Goal: Task Accomplishment & Management: Manage account settings

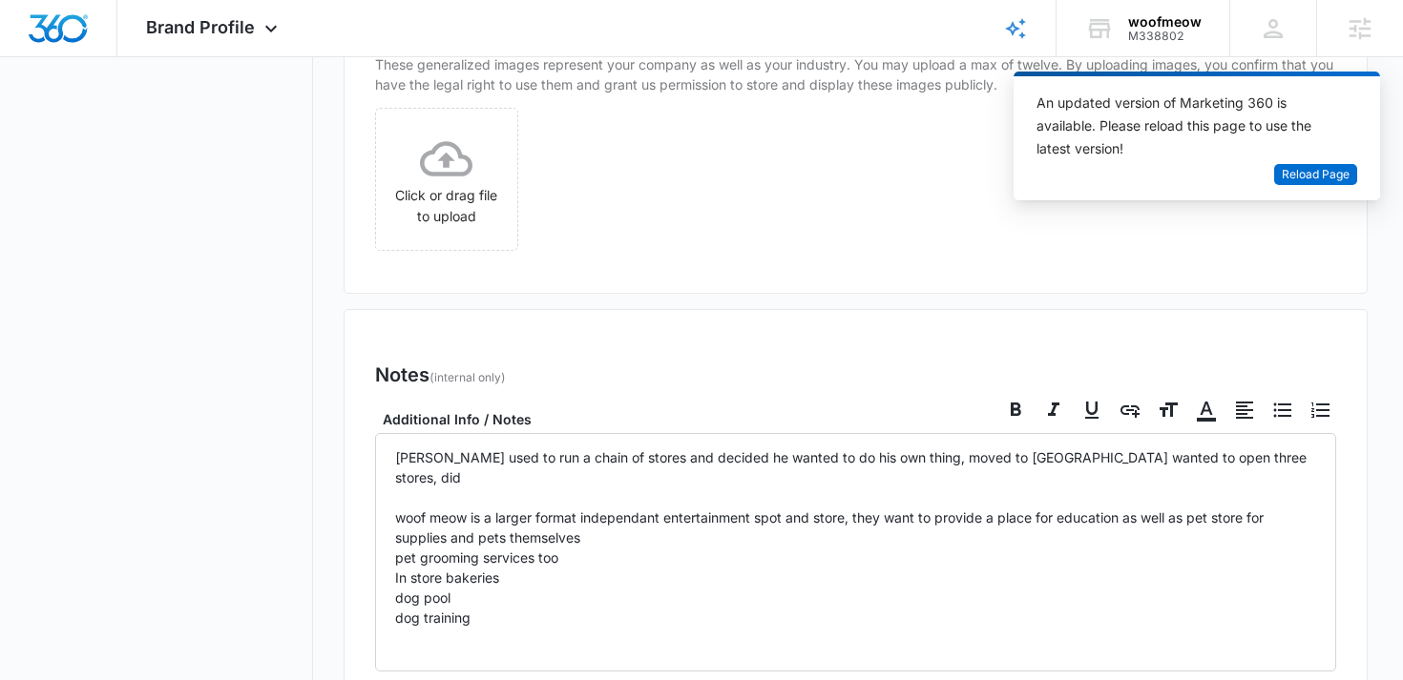
scroll to position [1694, 0]
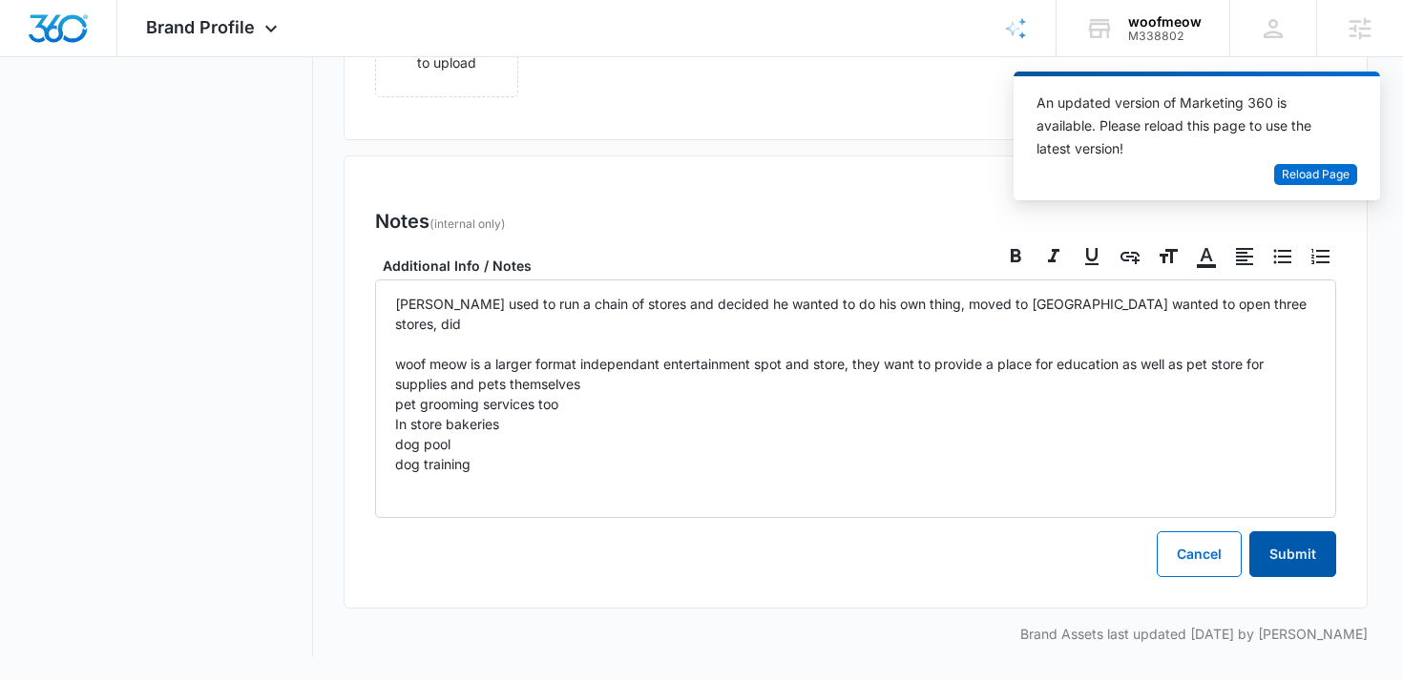
click at [1296, 558] on button "Submit" at bounding box center [1292, 554] width 87 height 46
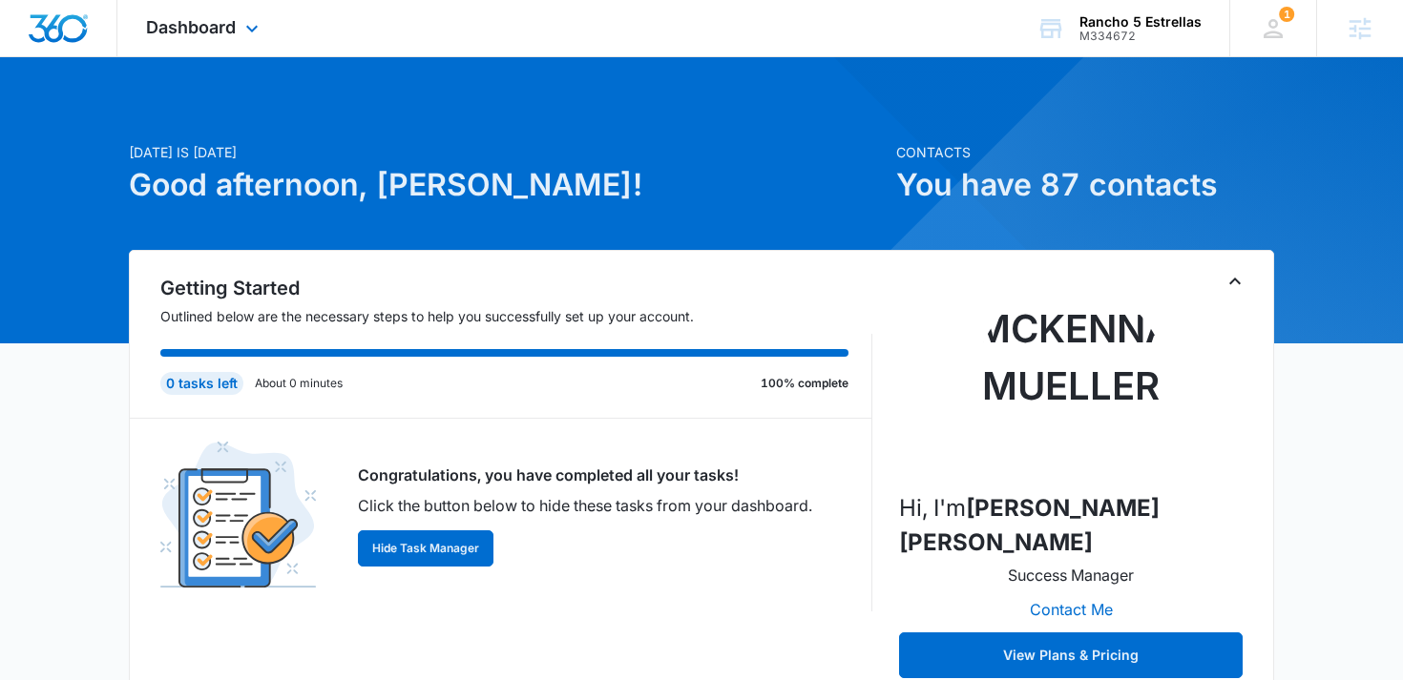
click at [160, 41] on div "Dashboard Apps Reputation Websites Forms CRM Email Social Content Ads Intellige…" at bounding box center [204, 28] width 175 height 56
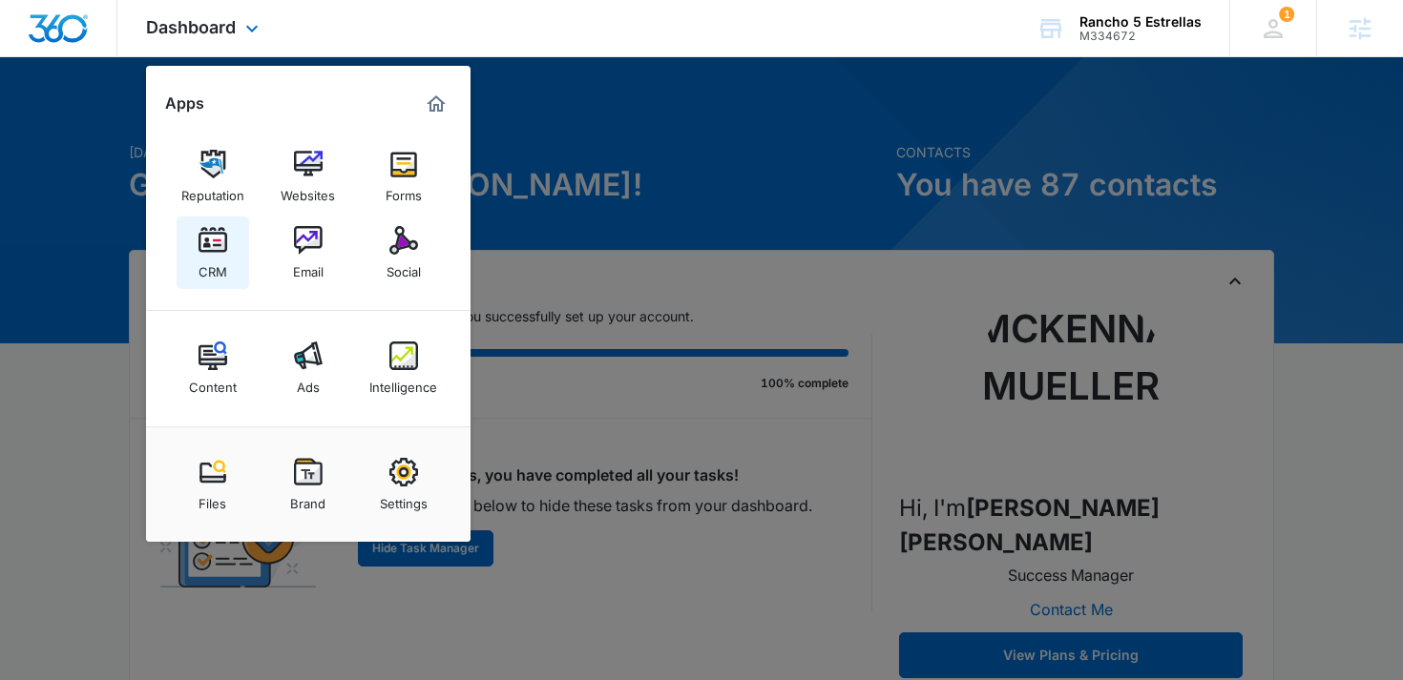
click at [201, 261] on div "CRM" at bounding box center [212, 267] width 29 height 25
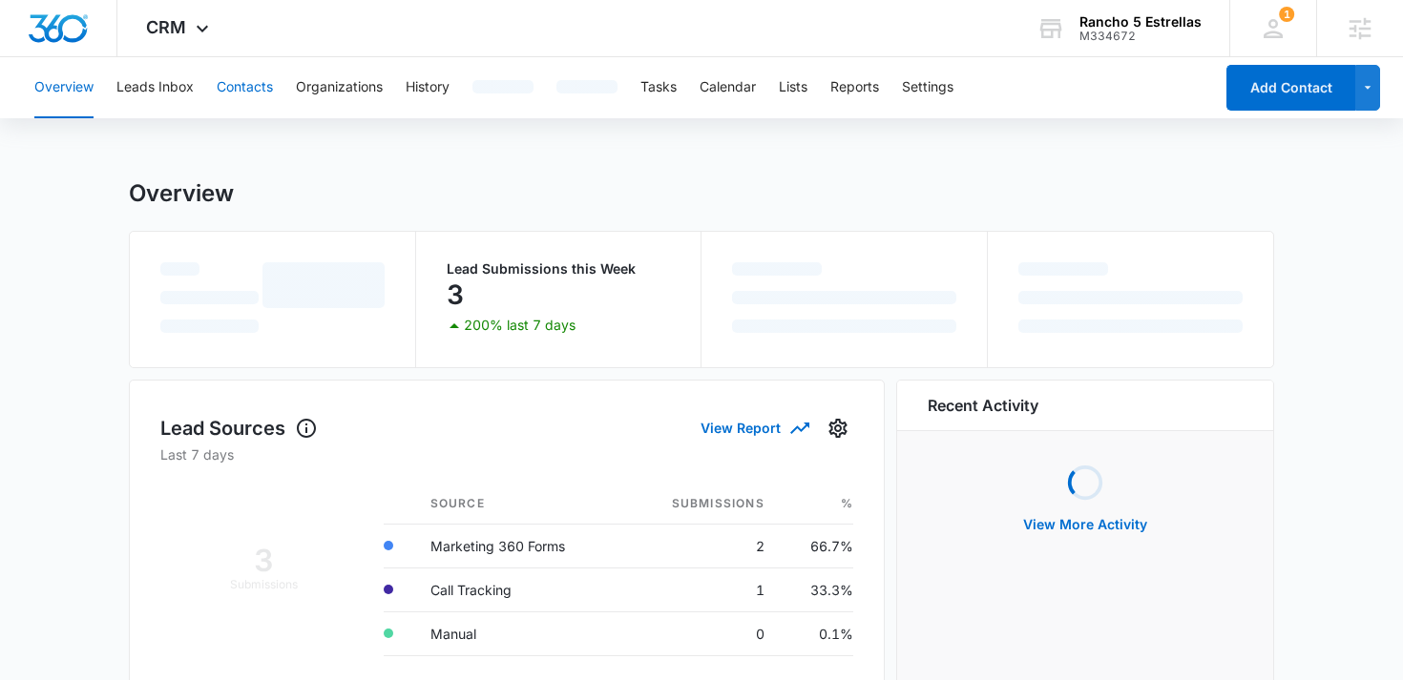
click at [240, 94] on button "Contacts" at bounding box center [245, 87] width 56 height 61
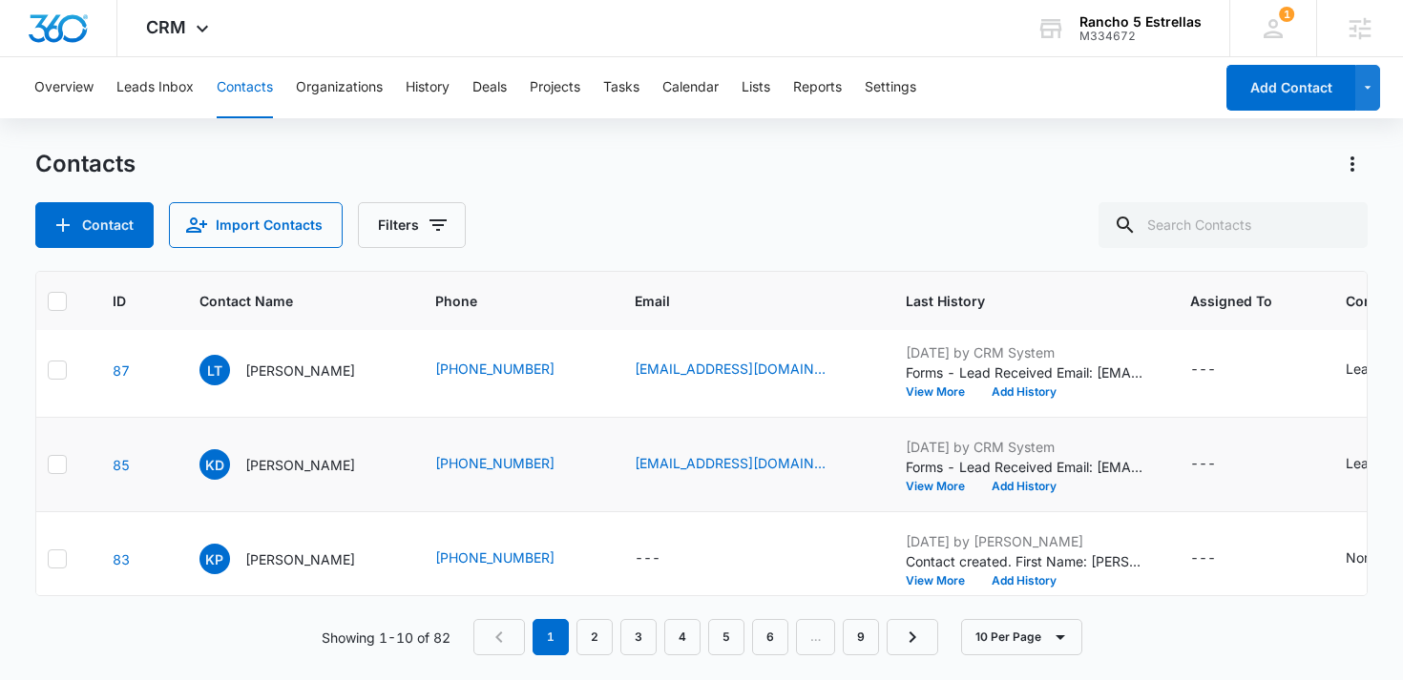
scroll to position [8, 0]
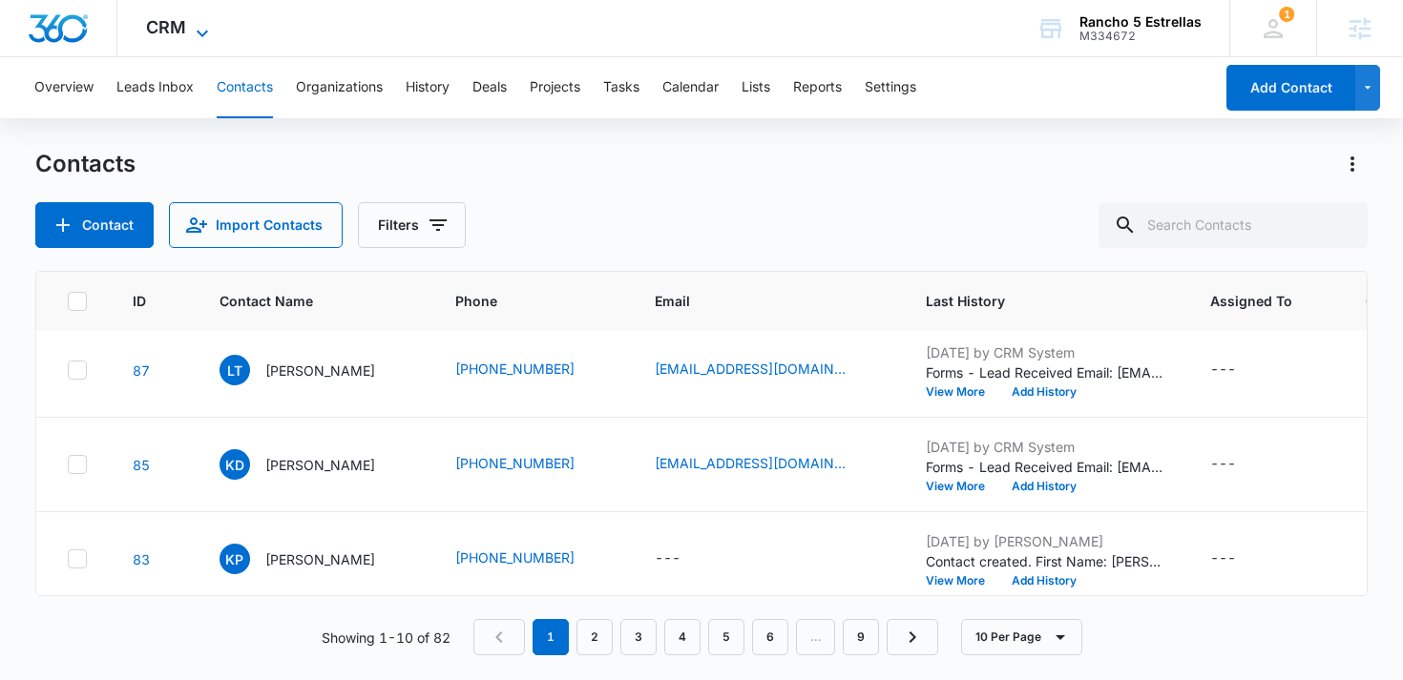
click at [159, 26] on span "CRM" at bounding box center [166, 27] width 40 height 20
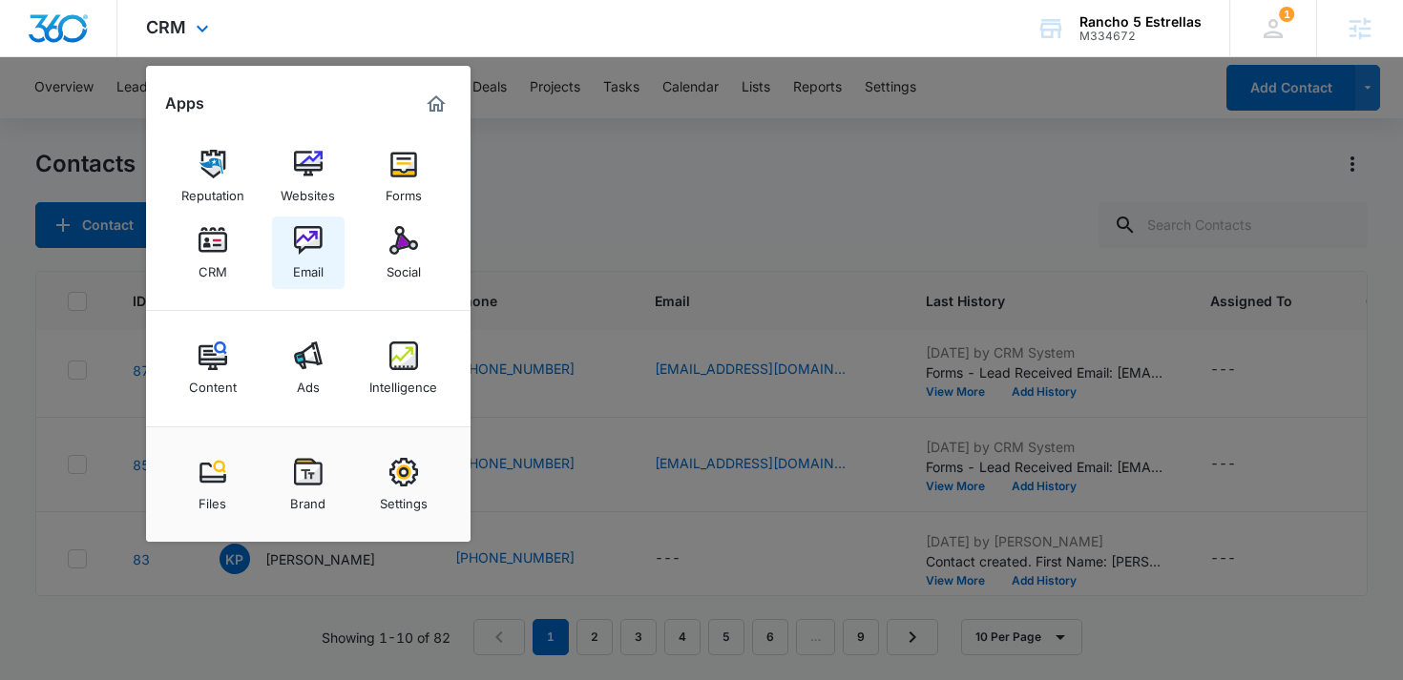
click at [320, 244] on img at bounding box center [308, 240] width 29 height 29
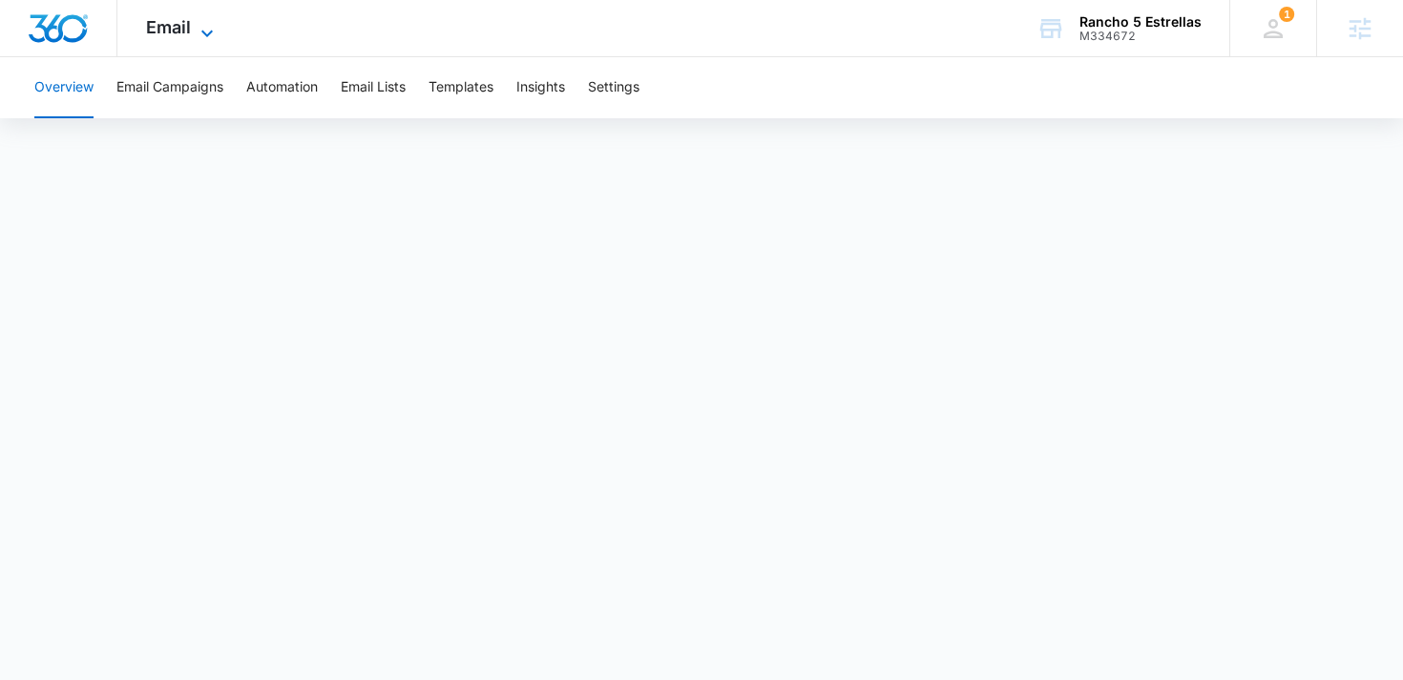
click at [161, 26] on span "Email" at bounding box center [168, 27] width 45 height 20
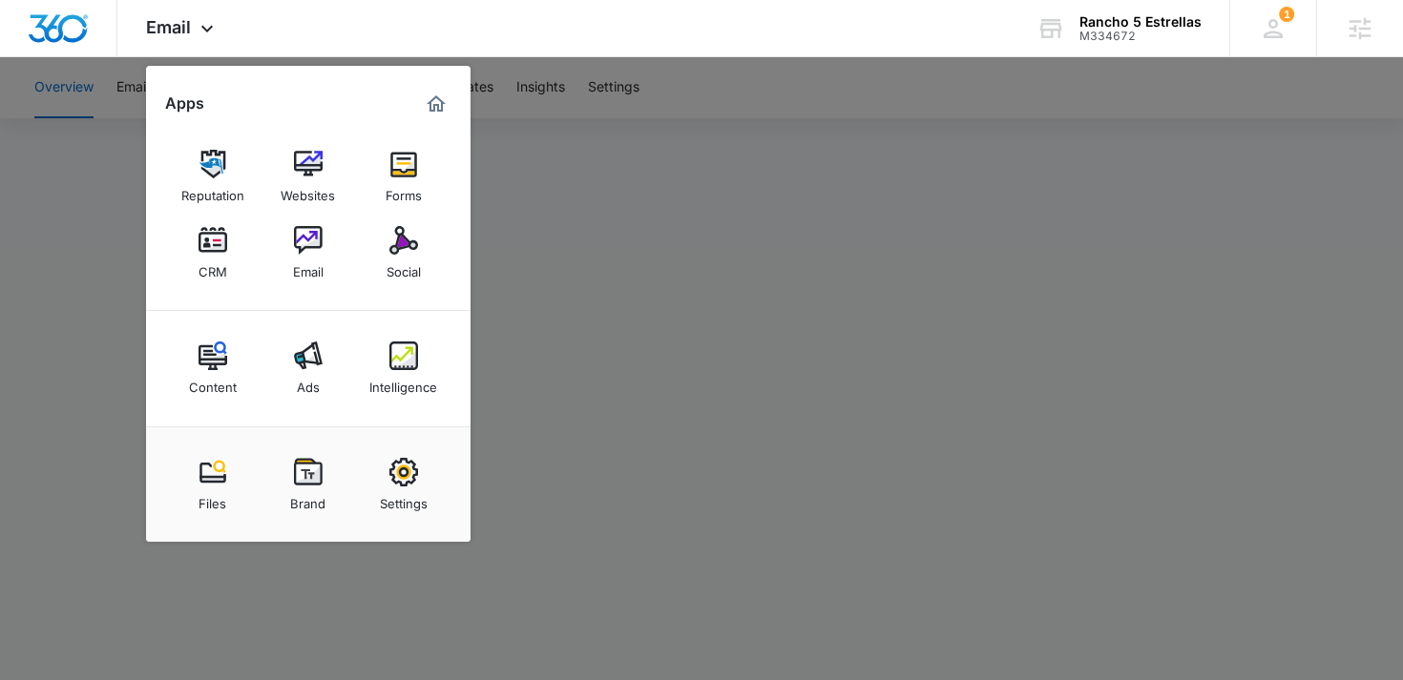
click at [621, 226] on div at bounding box center [701, 340] width 1403 height 680
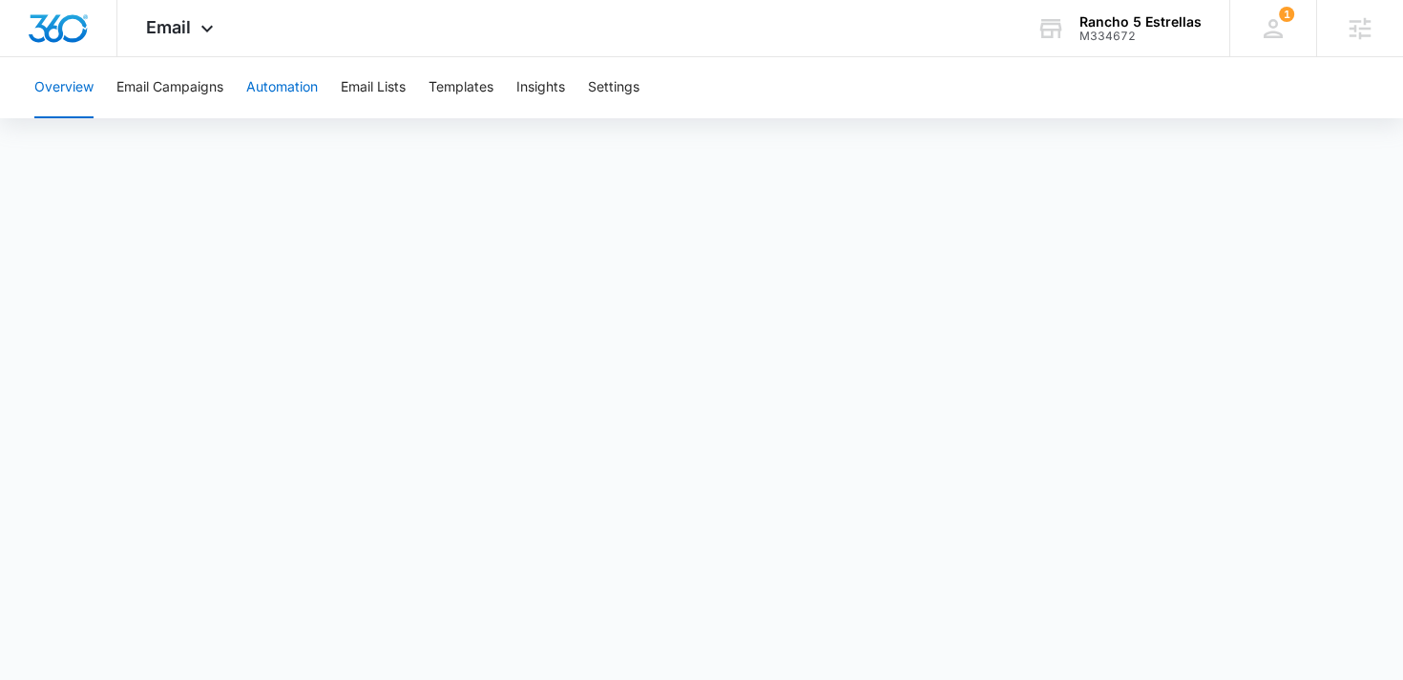
click at [302, 88] on button "Automation" at bounding box center [282, 87] width 72 height 61
click at [179, 24] on span "Email" at bounding box center [168, 27] width 45 height 20
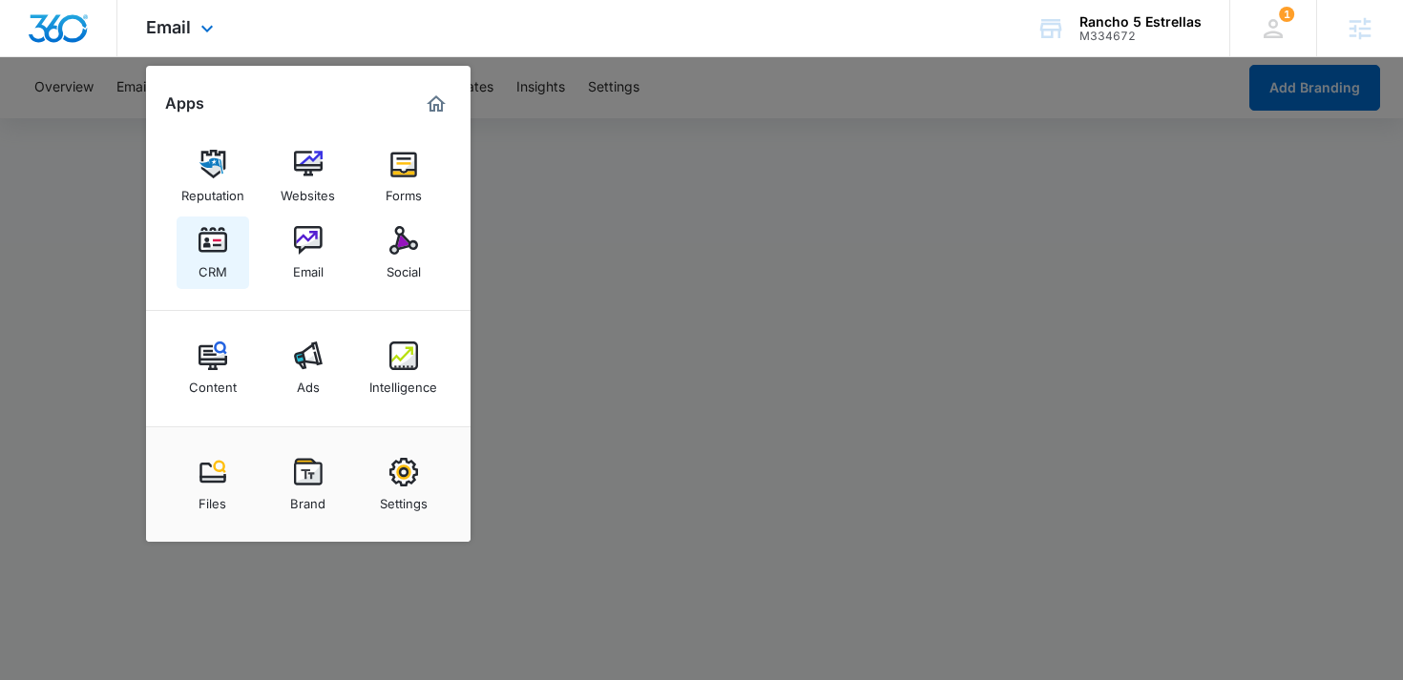
click at [217, 244] on img at bounding box center [212, 240] width 29 height 29
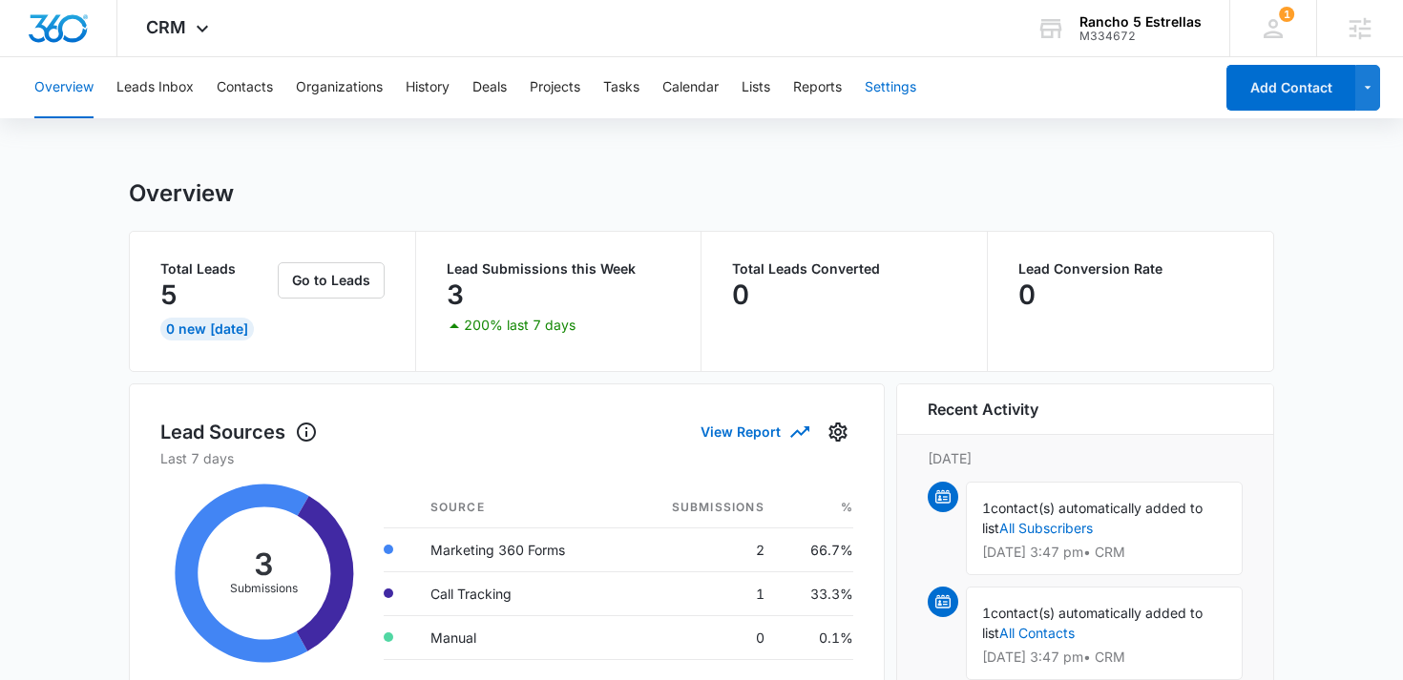
click at [909, 78] on button "Settings" at bounding box center [891, 87] width 52 height 61
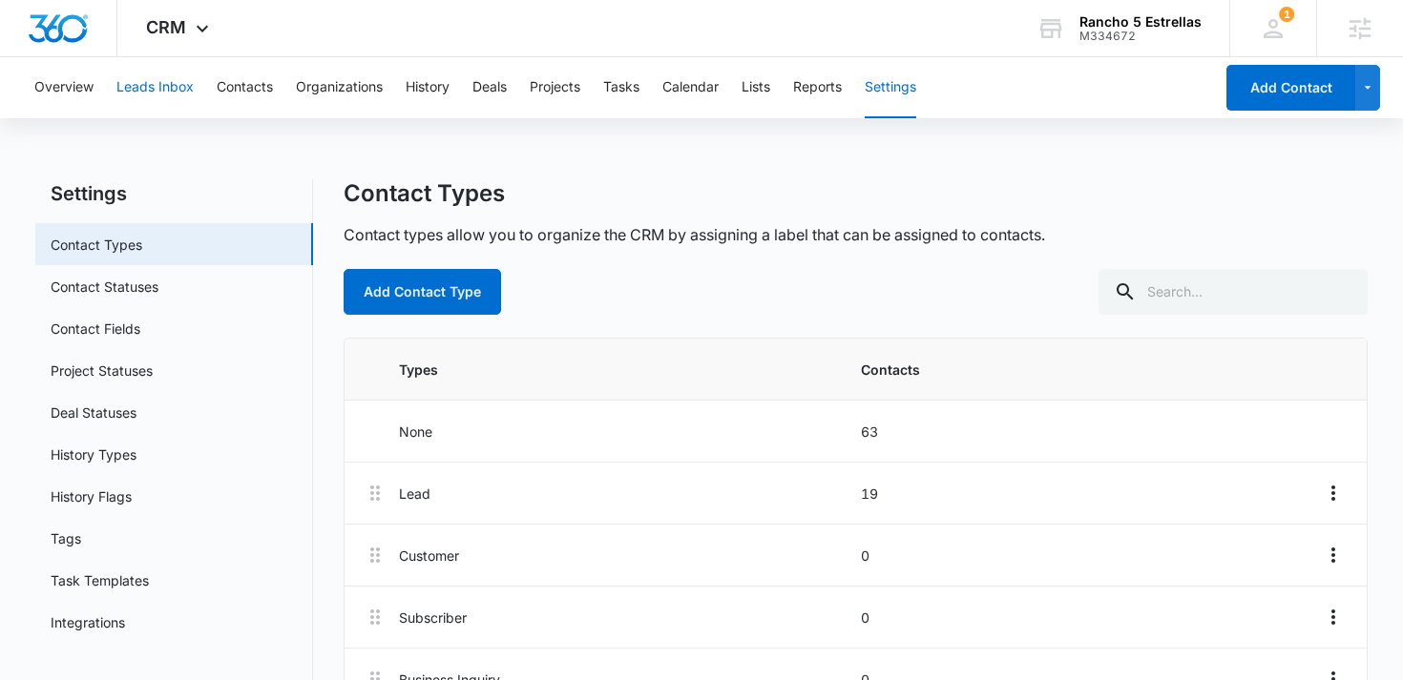
click at [146, 99] on button "Leads Inbox" at bounding box center [154, 87] width 77 height 61
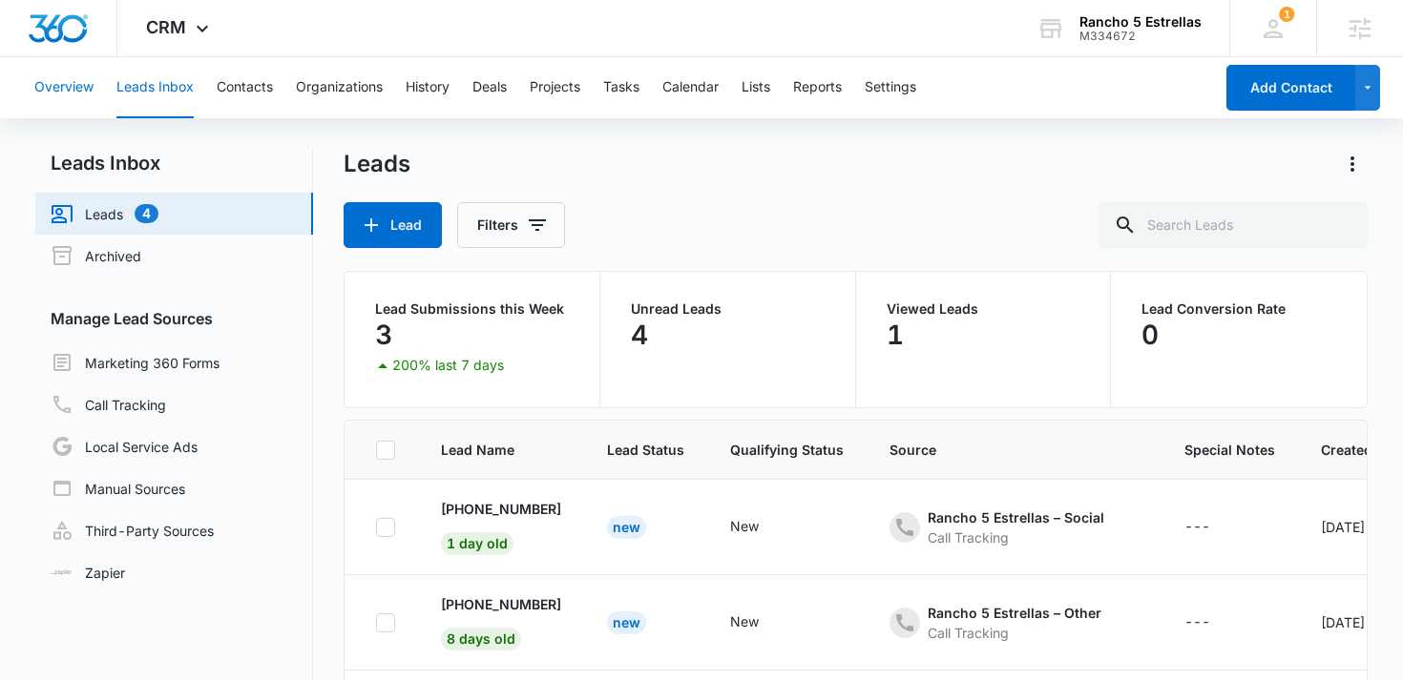
click at [58, 91] on button "Overview" at bounding box center [63, 87] width 59 height 61
